Goal: Task Accomplishment & Management: Complete application form

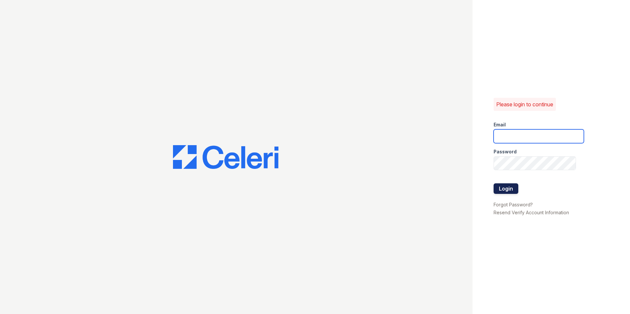
type input "[EMAIL_ADDRESS][DOMAIN_NAME]"
click at [507, 191] on button "Login" at bounding box center [506, 189] width 25 height 11
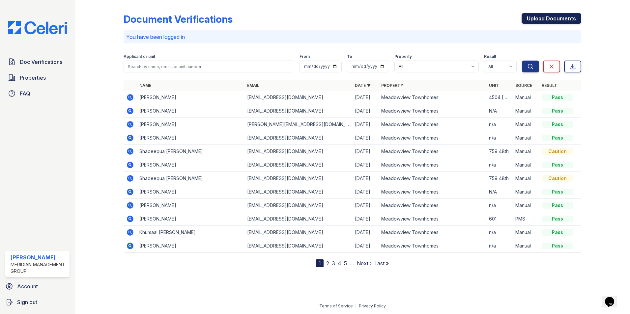
click at [540, 15] on link "Upload Documents" at bounding box center [552, 18] width 60 height 11
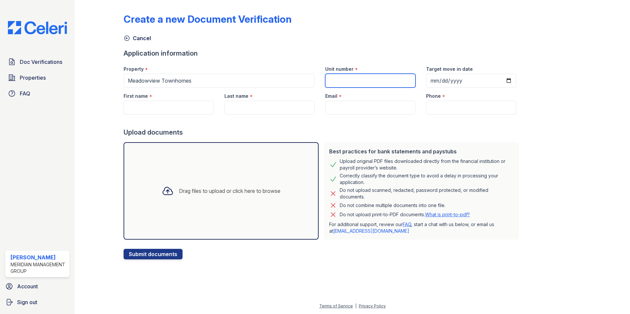
click at [341, 84] on input "Unit number" at bounding box center [370, 81] width 90 height 14
type input "n/a"
click at [167, 108] on input "First name" at bounding box center [169, 108] width 90 height 14
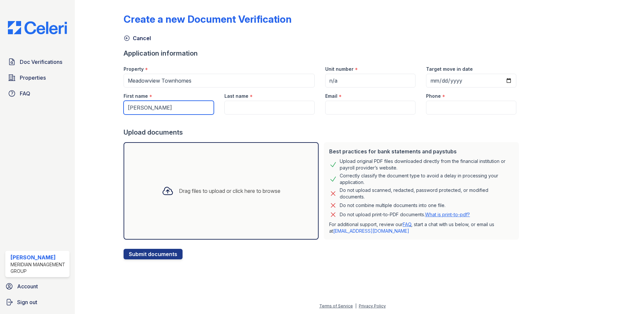
type input "Anthony"
drag, startPoint x: 279, startPoint y: 106, endPoint x: 282, endPoint y: 98, distance: 8.8
click at [279, 106] on input "Last name" at bounding box center [269, 108] width 90 height 14
type input "Kea"
click at [329, 103] on input "Email" at bounding box center [370, 108] width 90 height 14
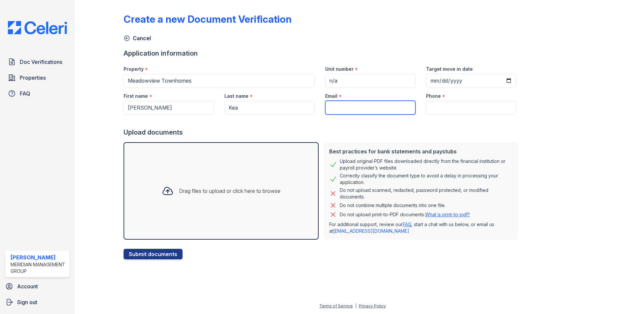
click at [370, 107] on input "Email" at bounding box center [370, 108] width 90 height 14
paste input "hollowmusic420@gmail.com"
type input "hollowmusic420@gmail.com"
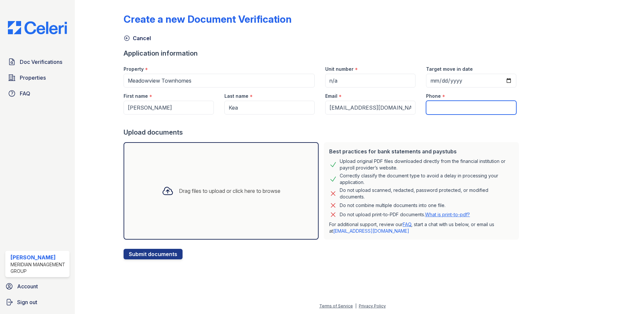
drag, startPoint x: 441, startPoint y: 106, endPoint x: 433, endPoint y: 96, distance: 12.7
click at [441, 106] on input "Phone" at bounding box center [471, 108] width 90 height 14
click at [475, 110] on input "Phone" at bounding box center [471, 108] width 90 height 14
paste input "(757) 209-8775"
type input "(757) 209-8775"
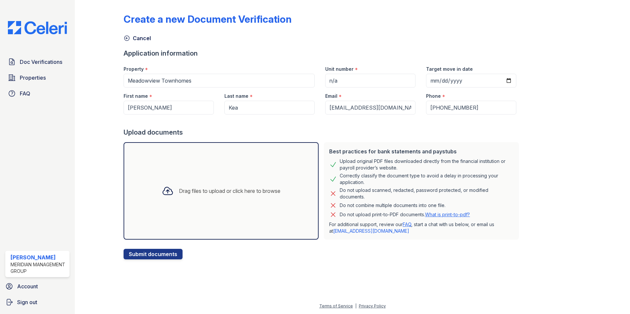
click at [358, 127] on div at bounding box center [323, 121] width 398 height 13
click at [198, 181] on div "Drag files to upload or click here to browse" at bounding box center [220, 191] width 129 height 22
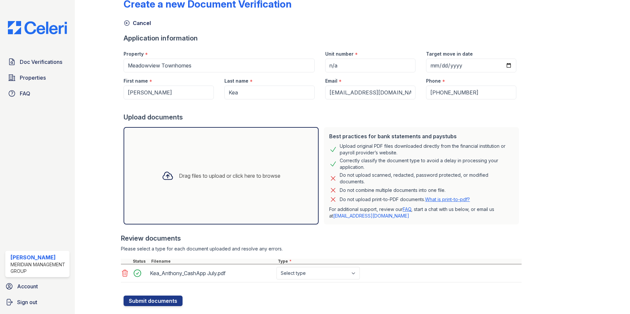
scroll to position [30, 0]
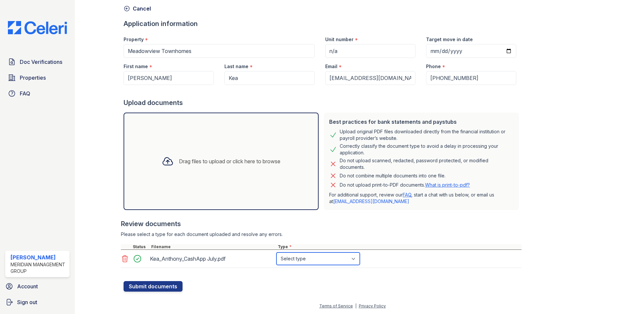
click at [311, 261] on select "Select type Paystub Bank Statement Offer Letter Tax Documents Benefit Award Let…" at bounding box center [317, 259] width 83 height 13
select select "bank_statement"
click at [276, 253] on select "Select type Paystub Bank Statement Offer Letter Tax Documents Benefit Award Let…" at bounding box center [317, 259] width 83 height 13
click at [164, 288] on button "Submit documents" at bounding box center [153, 286] width 59 height 11
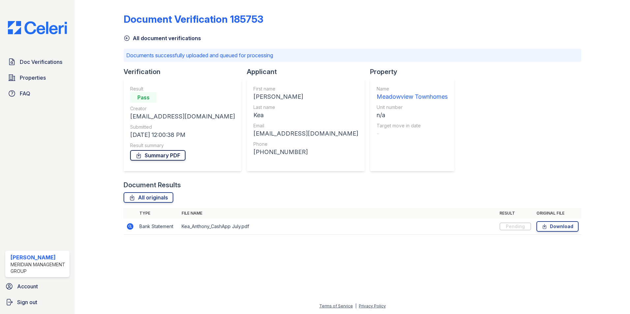
click at [161, 156] on link "Summary PDF" at bounding box center [157, 155] width 55 height 11
